Goal: Task Accomplishment & Management: Use online tool/utility

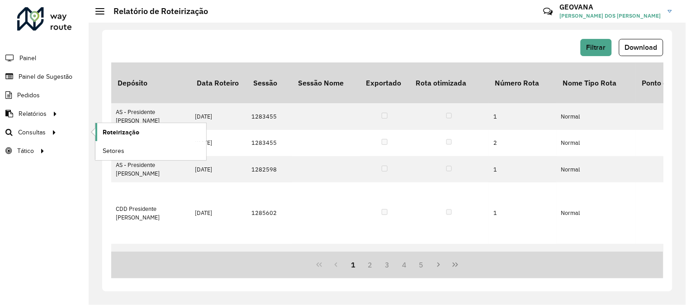
click at [117, 132] on span "Roteirização" at bounding box center [121, 131] width 37 height 9
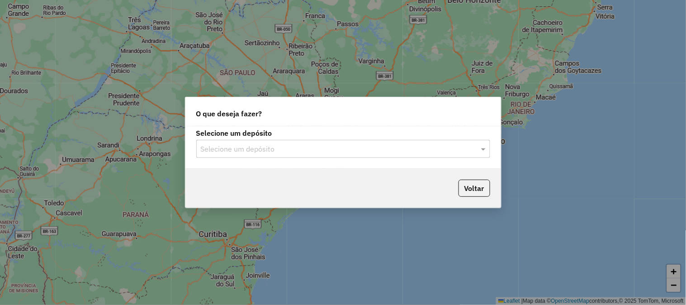
click at [286, 155] on div "Selecione um depósito" at bounding box center [343, 149] width 294 height 18
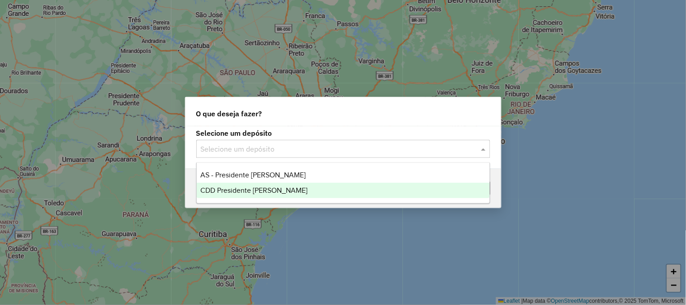
click at [247, 191] on span "CDD Presidente [PERSON_NAME]" at bounding box center [253, 190] width 107 height 8
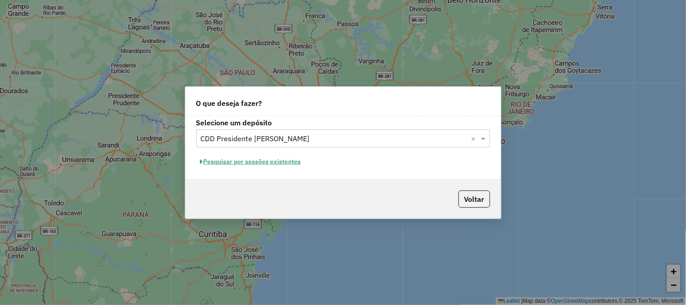
click at [270, 161] on button "Pesquisar por sessões existentes" at bounding box center [250, 162] width 109 height 14
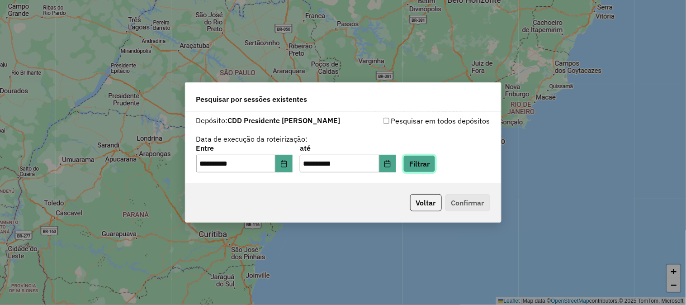
click at [435, 165] on button "Filtrar" at bounding box center [419, 163] width 32 height 17
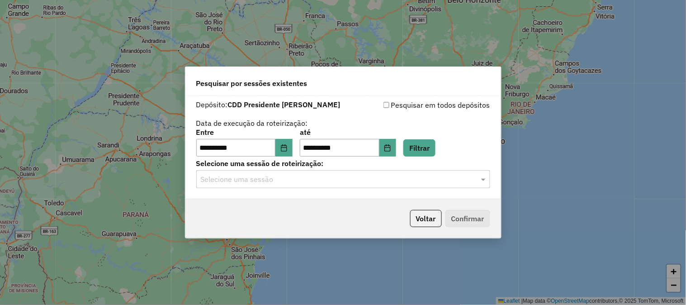
click at [270, 178] on input "text" at bounding box center [334, 179] width 267 height 11
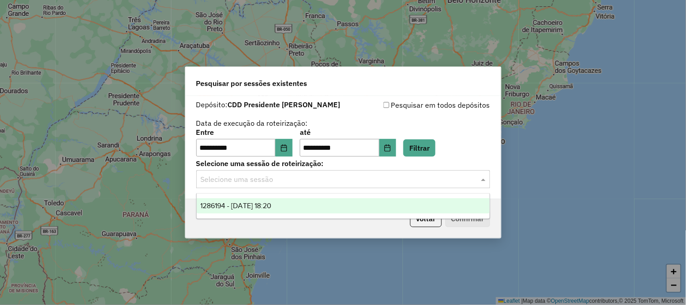
click at [271, 204] on span "1286194 - 01/10/2025 18:20" at bounding box center [235, 206] width 71 height 8
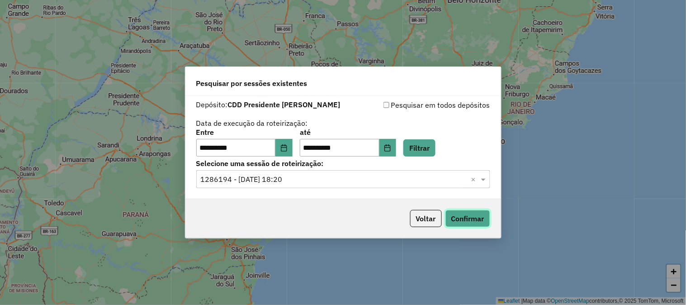
click at [467, 218] on button "Confirmar" at bounding box center [467, 218] width 45 height 17
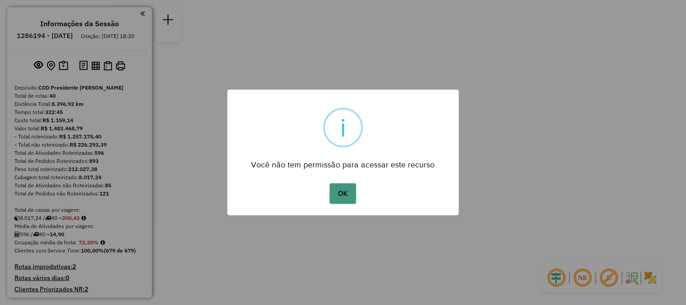
click at [344, 185] on button "OK" at bounding box center [343, 193] width 27 height 21
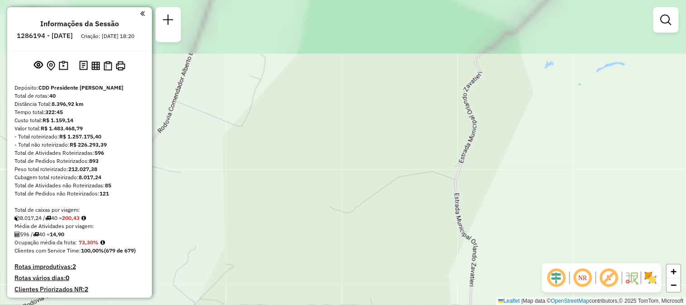
drag, startPoint x: 398, startPoint y: 137, endPoint x: 323, endPoint y: 241, distance: 128.6
click at [323, 242] on div "Janela de atendimento Grade de atendimento Capacidade Transportadoras Veículos …" at bounding box center [343, 152] width 686 height 305
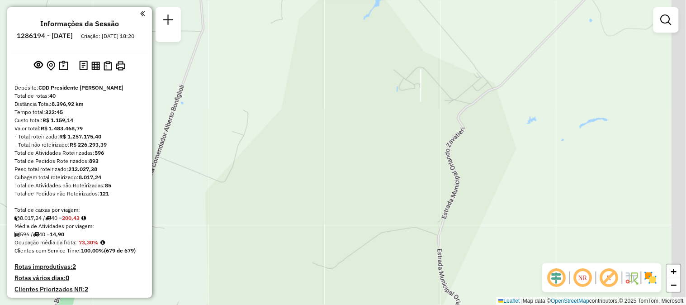
drag, startPoint x: 393, startPoint y: 161, endPoint x: 363, endPoint y: 228, distance: 73.7
click at [363, 229] on div "Janela de atendimento Grade de atendimento Capacidade Transportadoras Veículos …" at bounding box center [343, 152] width 686 height 305
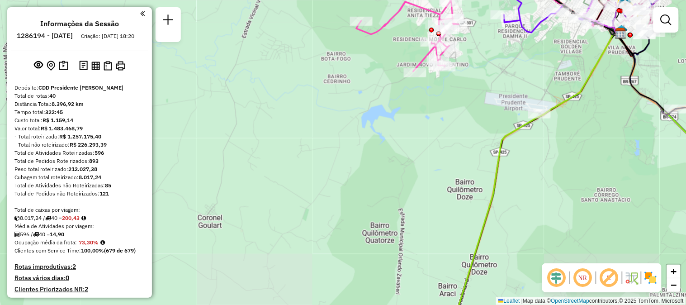
drag, startPoint x: 418, startPoint y: 142, endPoint x: 389, endPoint y: 215, distance: 78.7
click at [389, 216] on div "Janela de atendimento Grade de atendimento Capacidade Transportadoras Veículos …" at bounding box center [343, 152] width 686 height 305
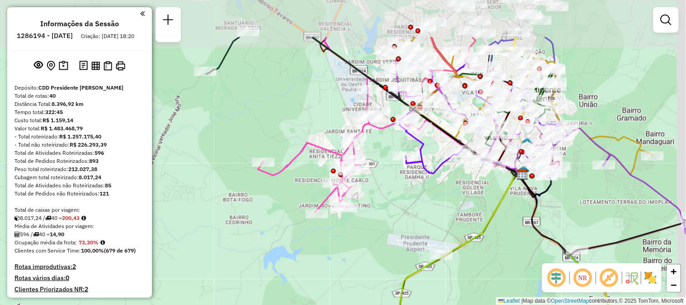
drag, startPoint x: 473, startPoint y: 142, endPoint x: 408, endPoint y: 205, distance: 90.5
click at [408, 205] on div "Janela de atendimento Grade de atendimento Capacidade Transportadoras Veículos …" at bounding box center [343, 152] width 686 height 305
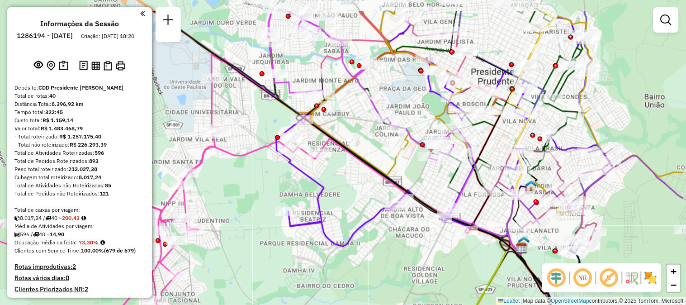
drag, startPoint x: 500, startPoint y: 124, endPoint x: 428, endPoint y: 166, distance: 83.4
click at [428, 166] on div "Janela de atendimento Grade de atendimento Capacidade Transportadoras Veículos …" at bounding box center [343, 152] width 686 height 305
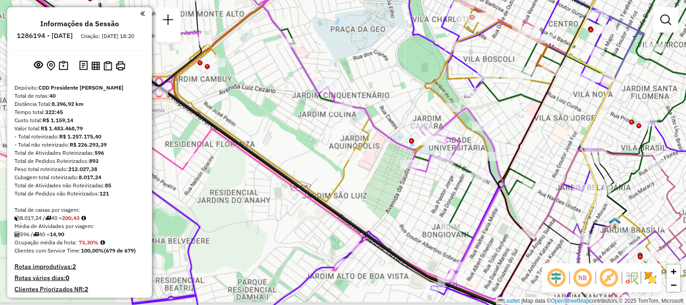
drag, startPoint x: 405, startPoint y: 137, endPoint x: 374, endPoint y: 100, distance: 47.5
click at [374, 100] on div "Janela de atendimento Grade de atendimento Capacidade Transportadoras Veículos …" at bounding box center [343, 152] width 686 height 305
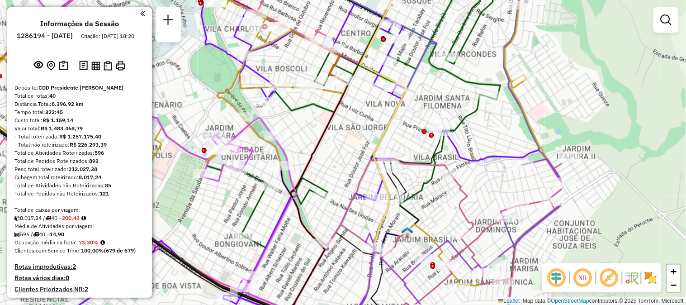
drag, startPoint x: 525, startPoint y: 121, endPoint x: 358, endPoint y: 146, distance: 169.0
click at [358, 146] on div "Janela de atendimento Grade de atendimento Capacidade Transportadoras Veículos …" at bounding box center [343, 152] width 686 height 305
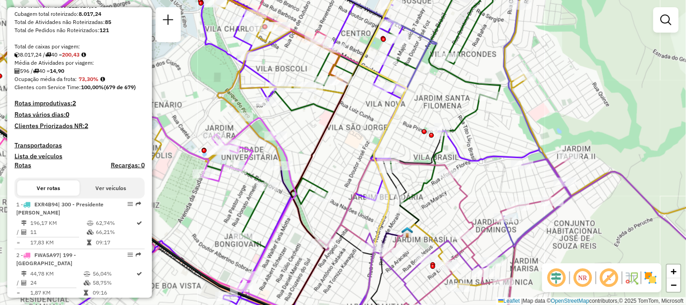
scroll to position [576, 0]
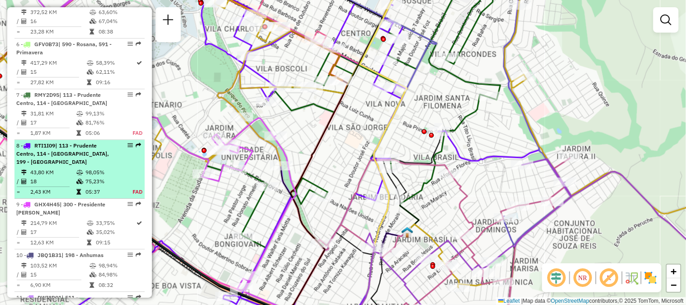
click at [79, 166] on div "8 - RTI1I09 | 113 - Prudente Centro, 114 - Presidente Prudente, 199 - Golden Vi…" at bounding box center [64, 153] width 96 height 24
select select "**********"
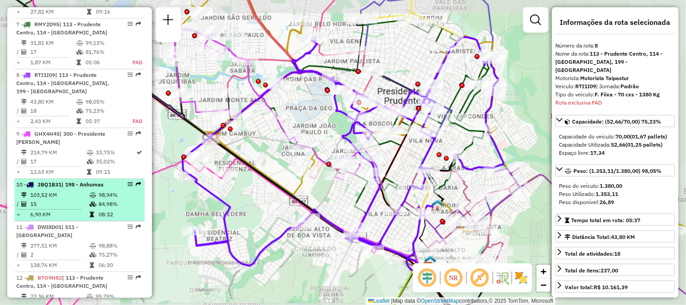
scroll to position [716, 0]
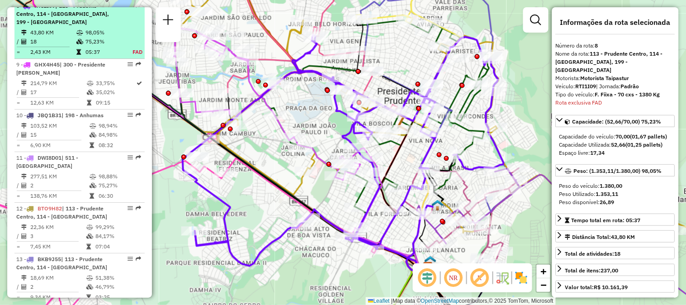
drag, startPoint x: 122, startPoint y: 10, endPoint x: 119, endPoint y: 15, distance: 5.9
drag, startPoint x: 119, startPoint y: 15, endPoint x: 130, endPoint y: 11, distance: 11.6
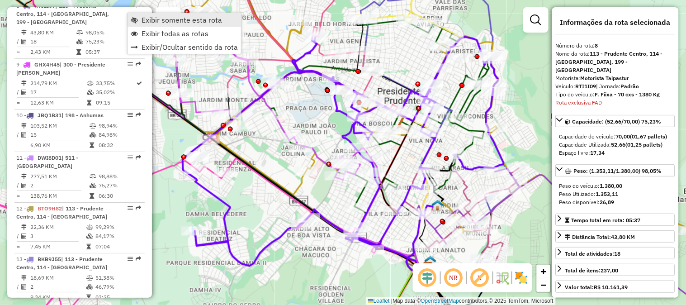
click at [146, 17] on span "Exibir somente esta rota" at bounding box center [181, 19] width 80 height 7
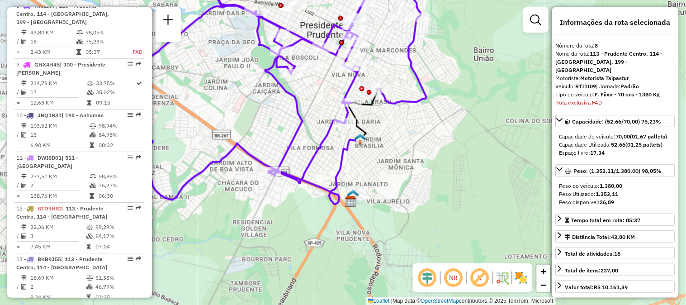
drag, startPoint x: 374, startPoint y: 179, endPoint x: 317, endPoint y: 139, distance: 70.0
click at [317, 139] on div "Janela de atendimento Grade de atendimento Capacidade Transportadoras Veículos …" at bounding box center [343, 152] width 686 height 305
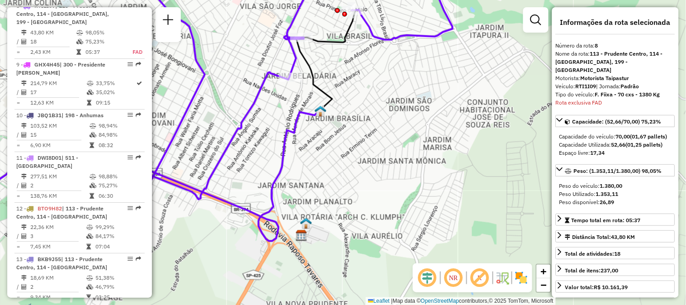
drag, startPoint x: 366, startPoint y: 178, endPoint x: 362, endPoint y: 169, distance: 9.9
click at [362, 169] on div "Janela de atendimento Grade de atendimento Capacidade Transportadoras Veículos …" at bounding box center [343, 152] width 686 height 305
